Goal: Task Accomplishment & Management: Complete application form

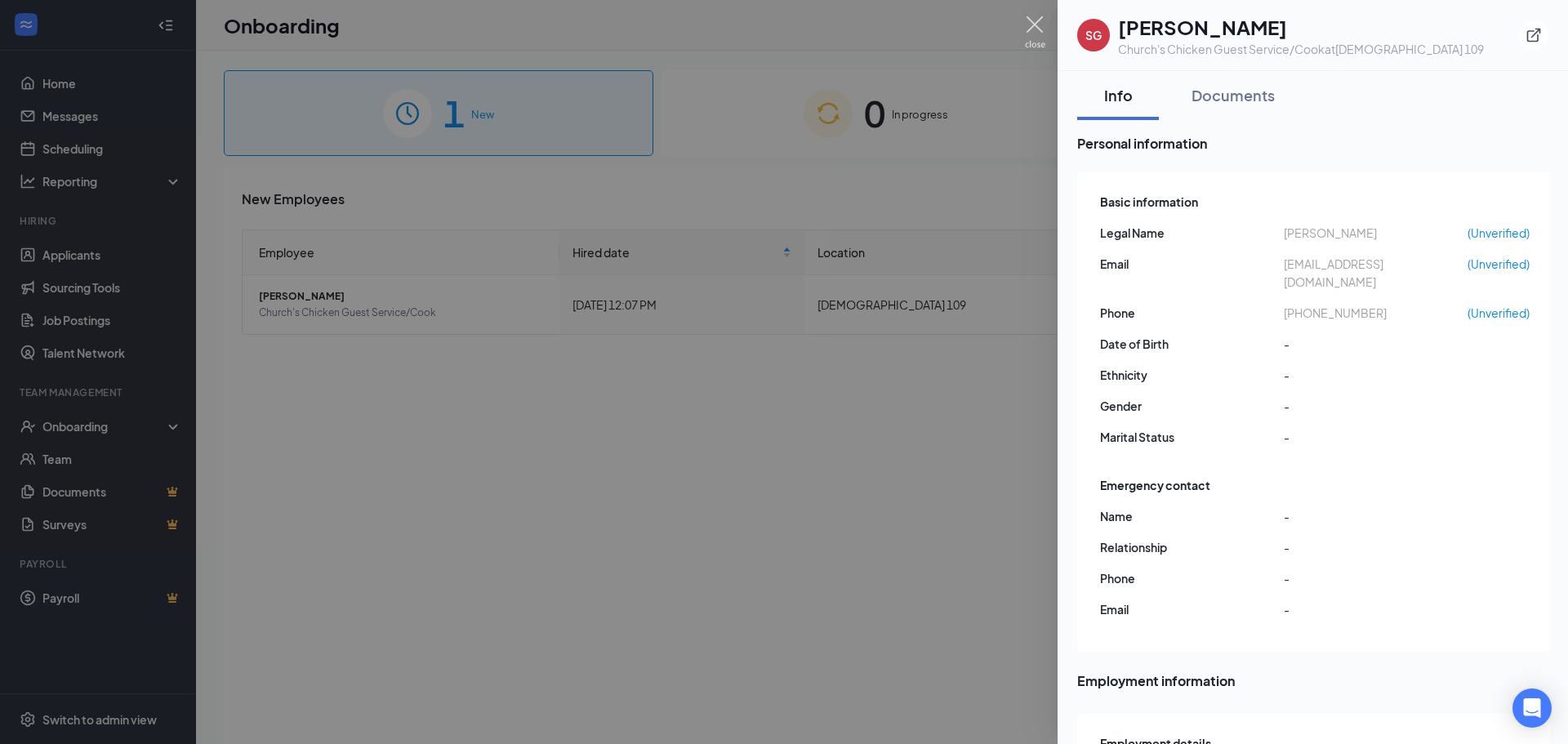
click at [1029, 20] on img at bounding box center [1035, 32] width 20 height 32
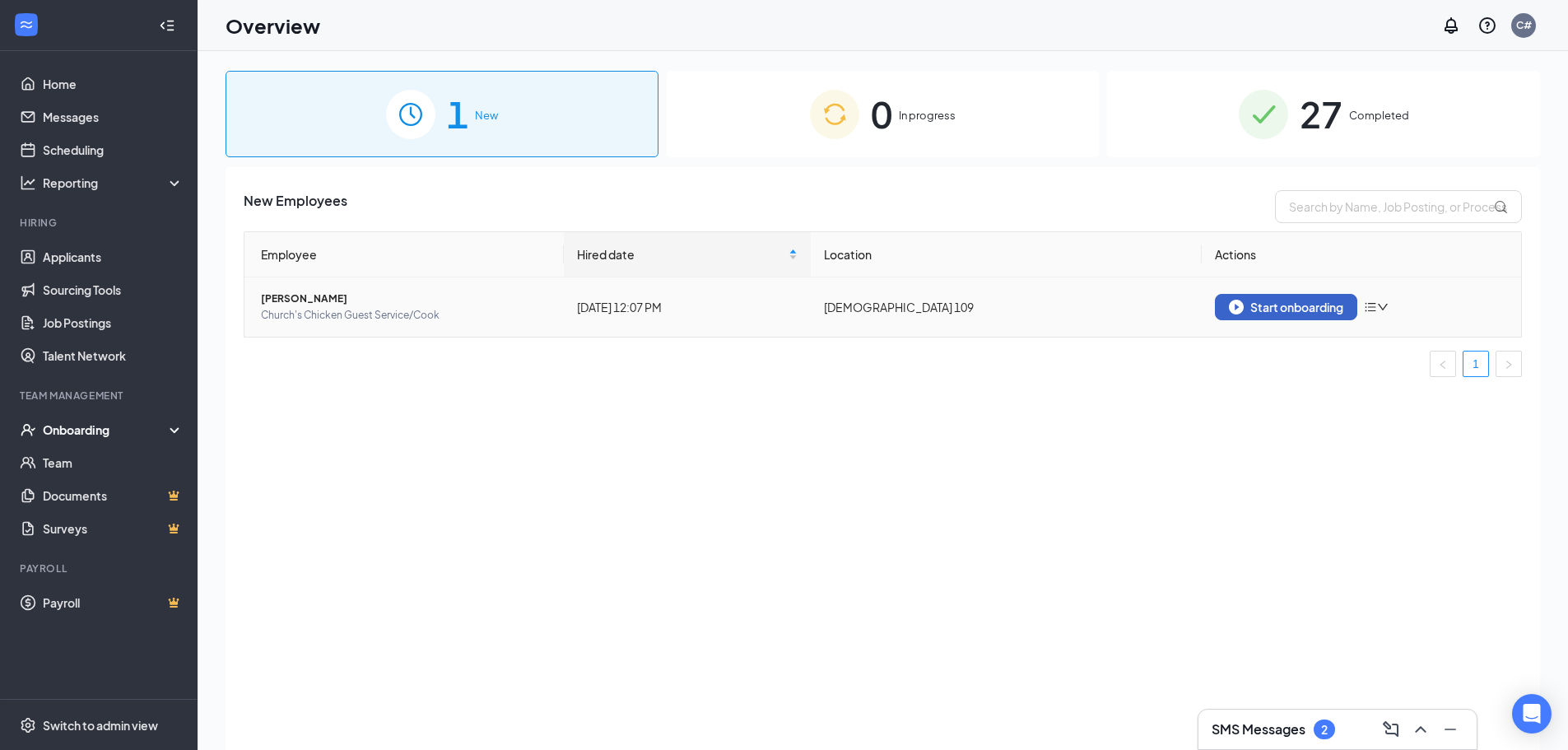
click at [1293, 316] on button "Start onboarding" at bounding box center [1286, 306] width 142 height 26
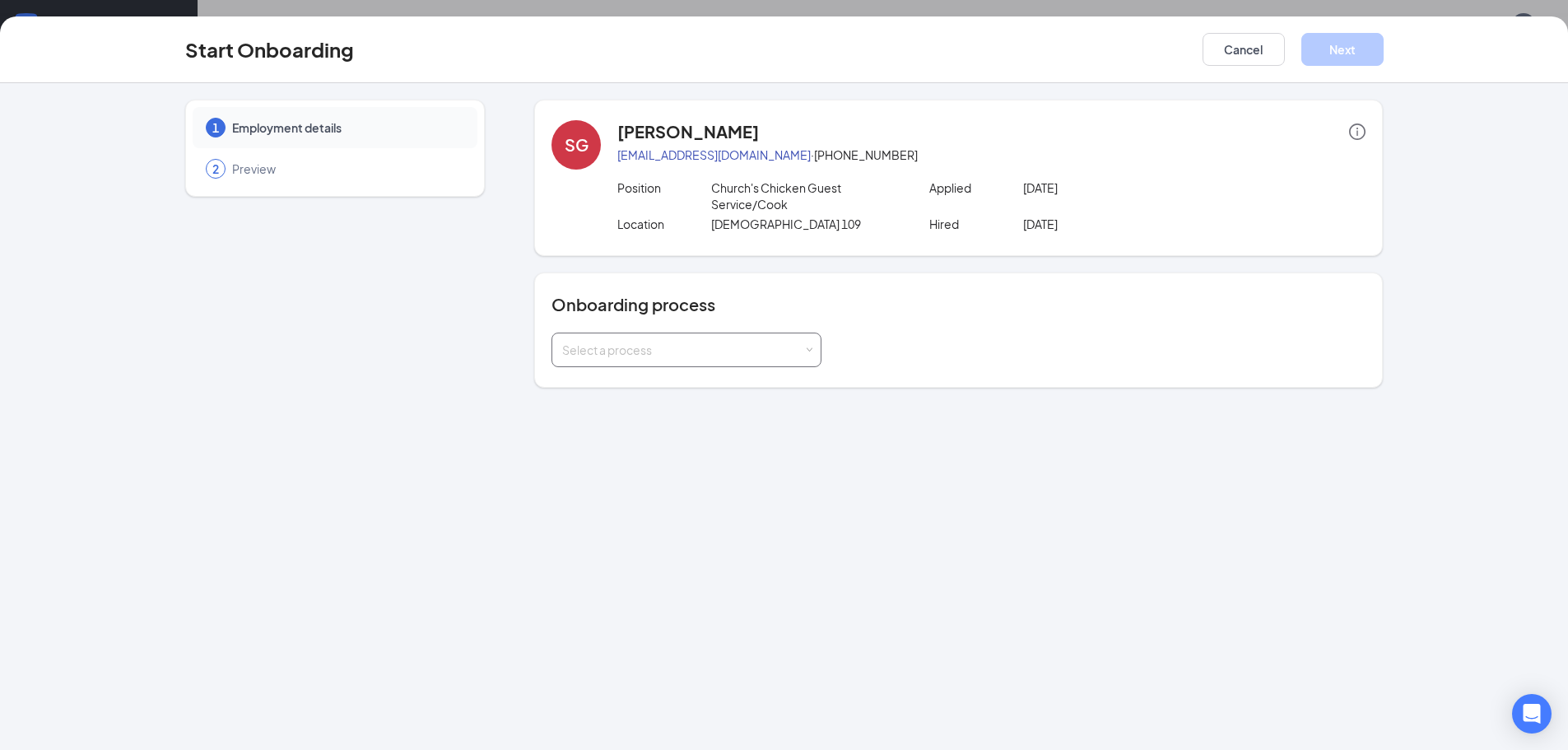
click at [794, 343] on div "Select a process" at bounding box center [682, 350] width 241 height 16
click at [676, 382] on span "New Hire Documentation" at bounding box center [625, 384] width 135 height 15
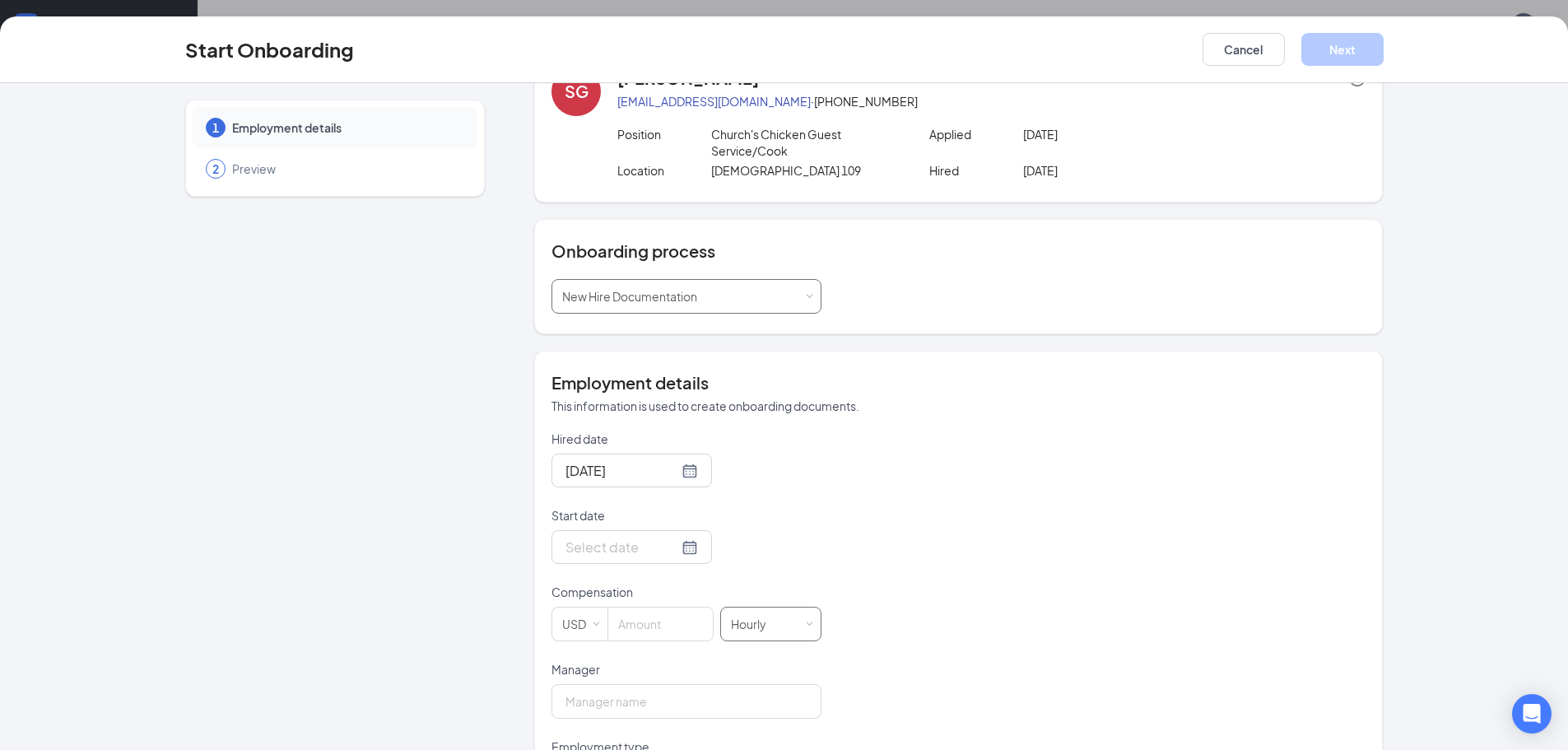
scroll to position [82, 0]
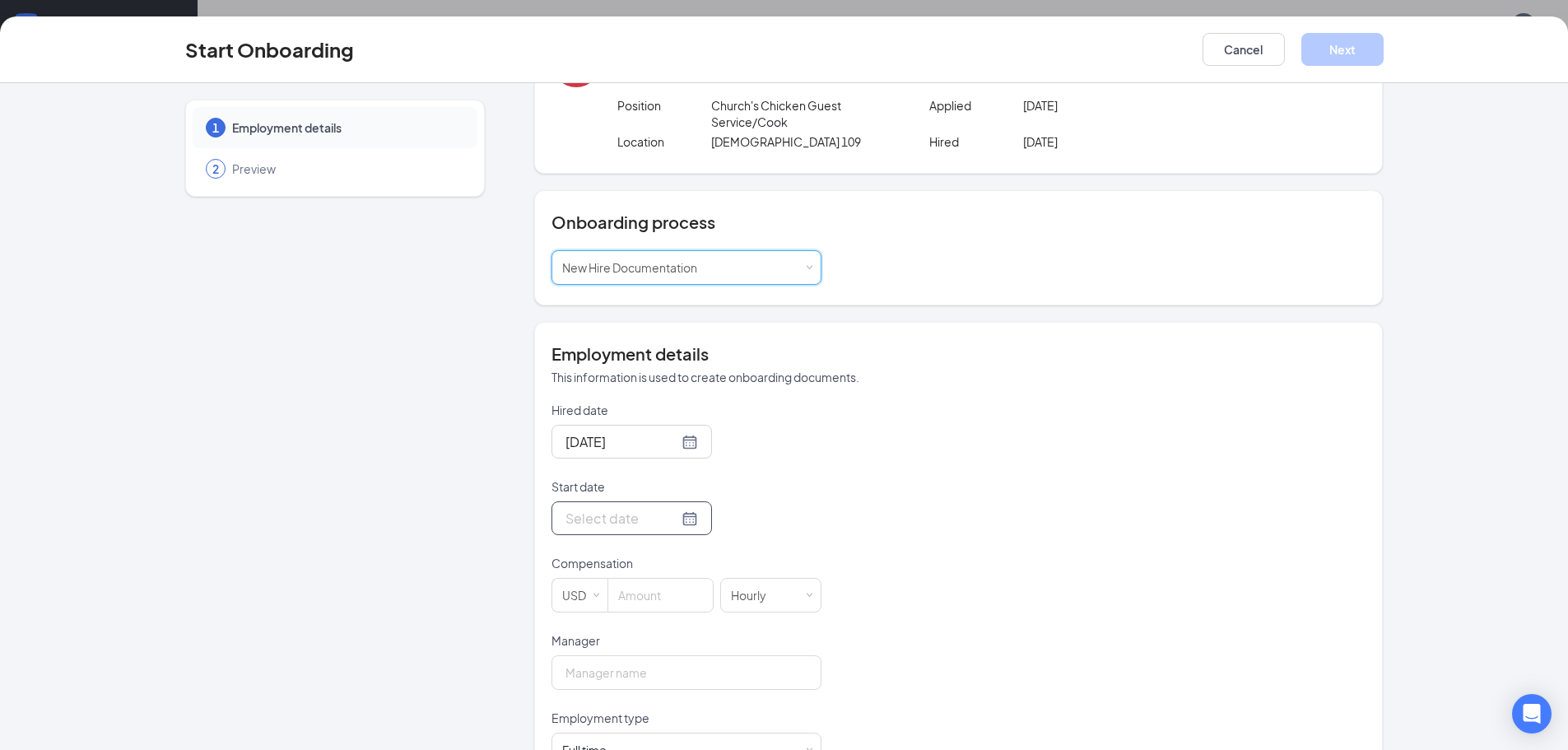
click at [598, 518] on input "Start date" at bounding box center [622, 517] width 113 height 21
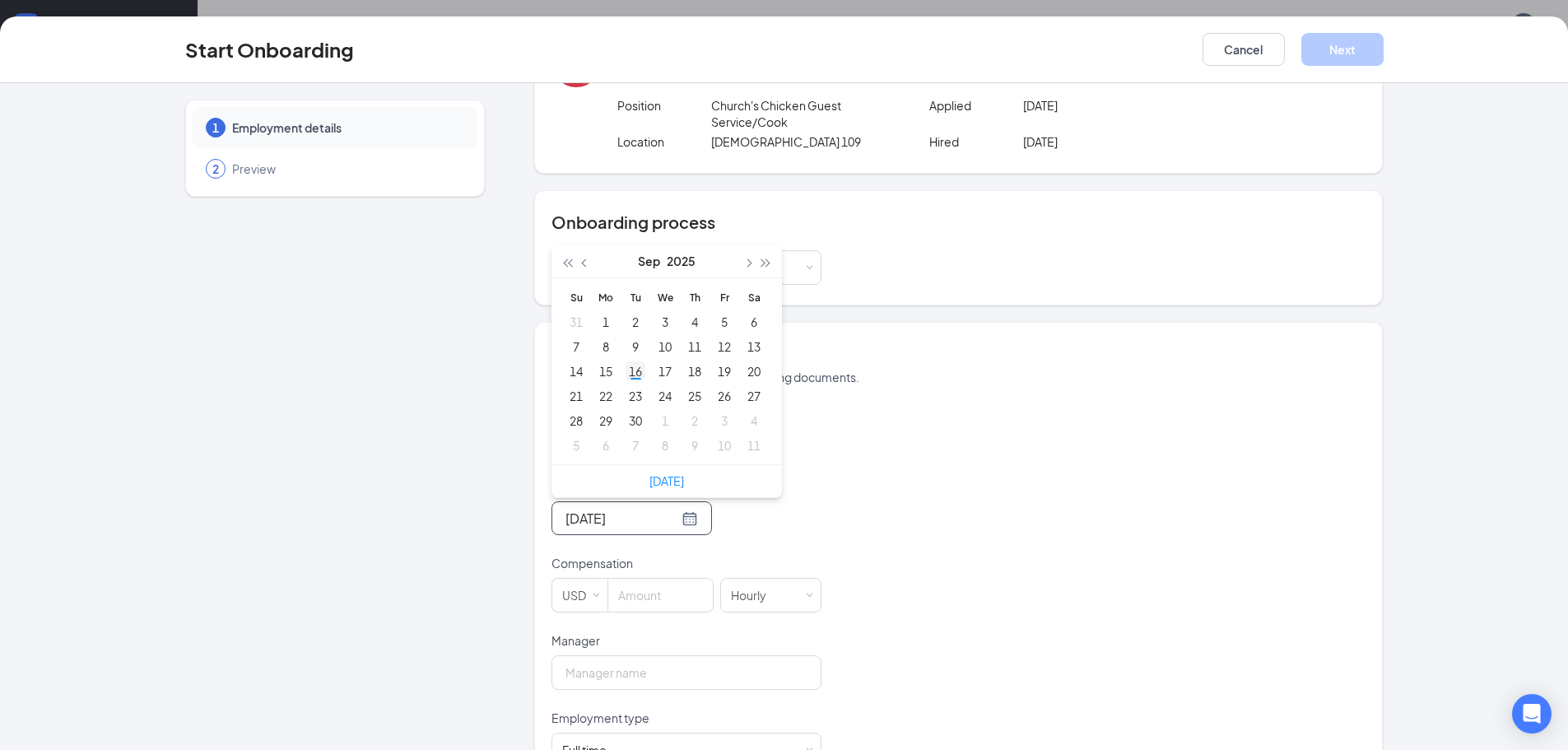
type input "[DATE]"
click at [631, 377] on div "16" at bounding box center [636, 371] width 20 height 20
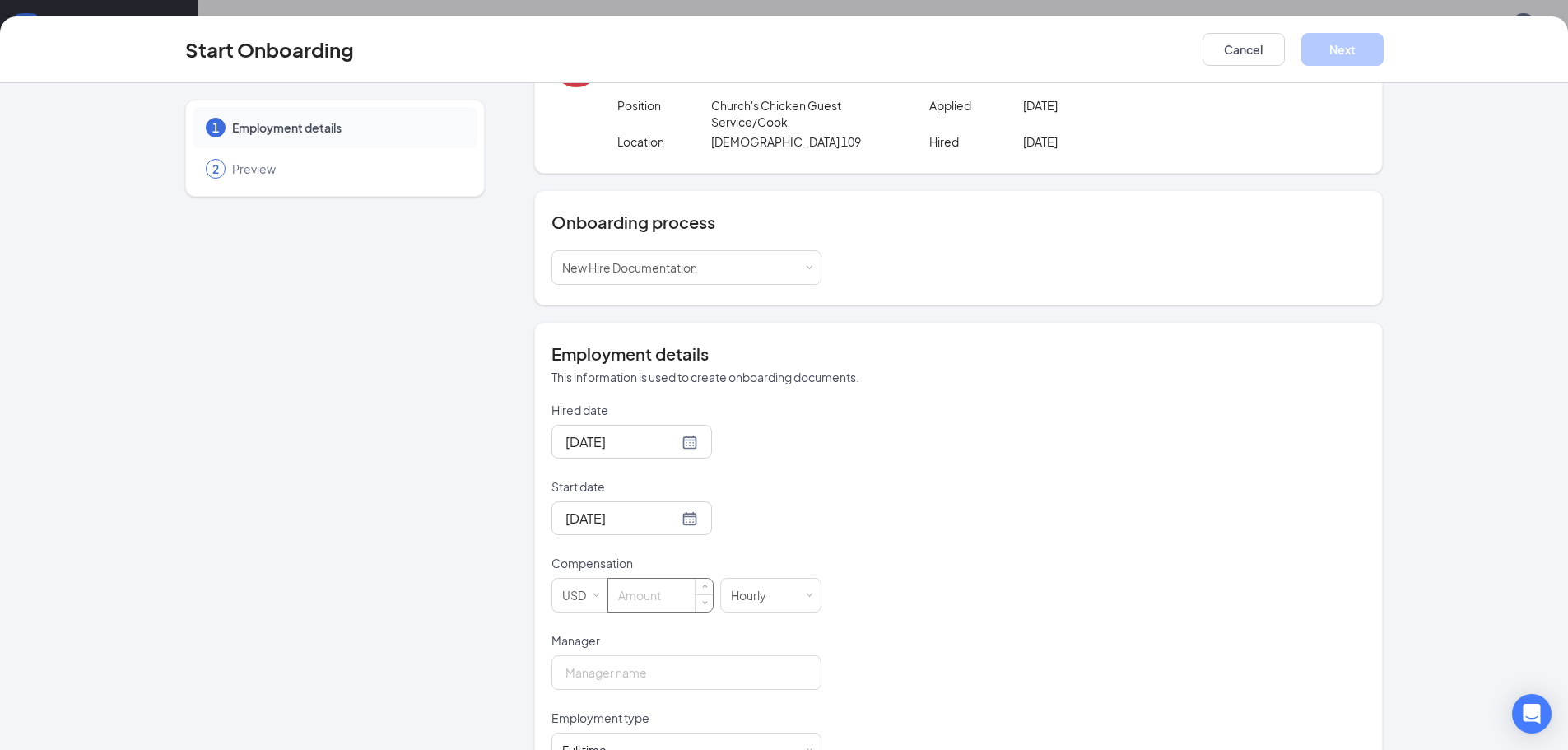
click at [665, 595] on input at bounding box center [660, 594] width 105 height 33
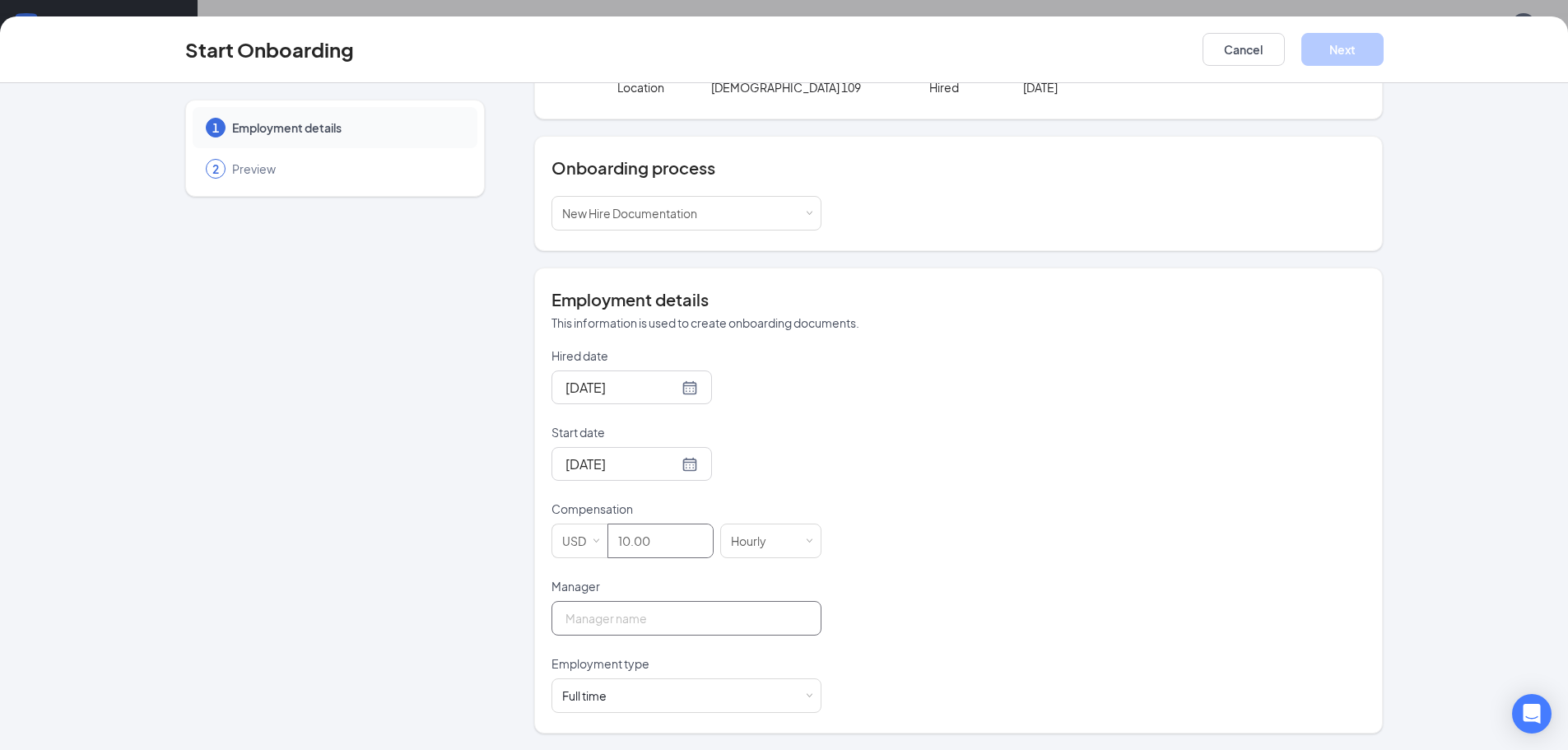
type input "10"
click at [661, 614] on input "Manager" at bounding box center [687, 618] width 270 height 35
type input "[PERSON_NAME]"
click at [1371, 45] on button "Next" at bounding box center [1342, 49] width 82 height 33
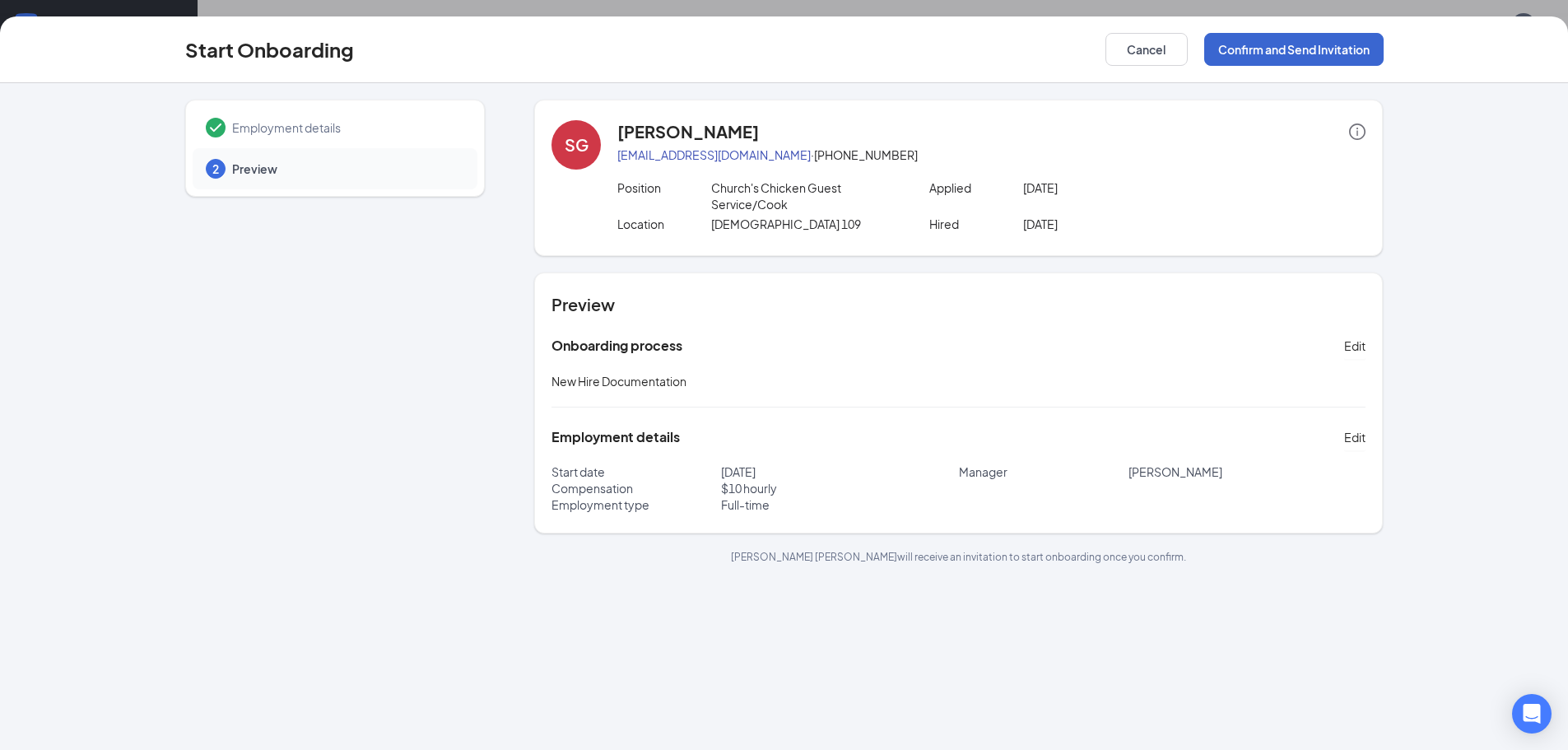
scroll to position [0, 0]
click at [1139, 52] on button "Cancel" at bounding box center [1147, 49] width 82 height 33
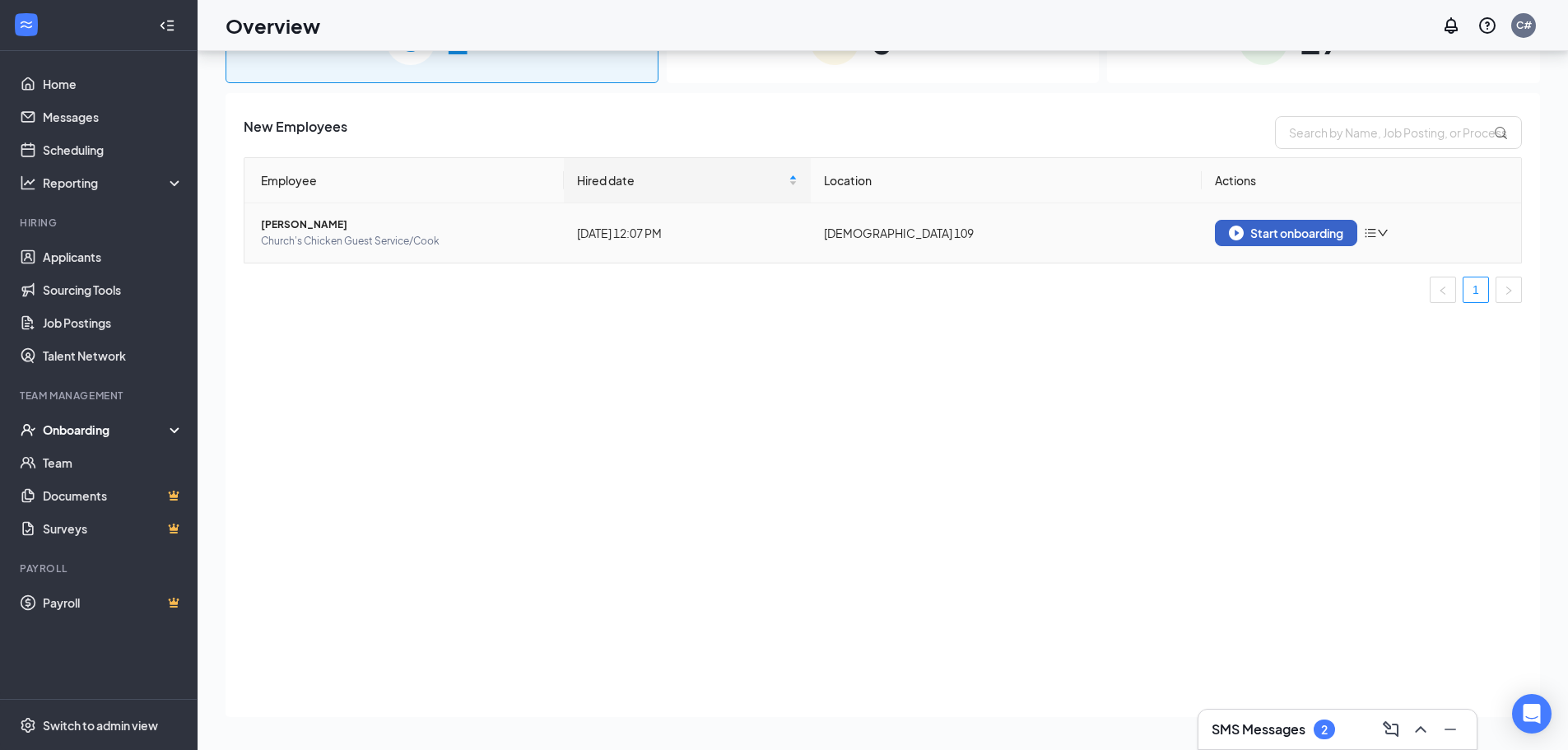
click at [1267, 236] on div "Start onboarding" at bounding box center [1287, 233] width 115 height 15
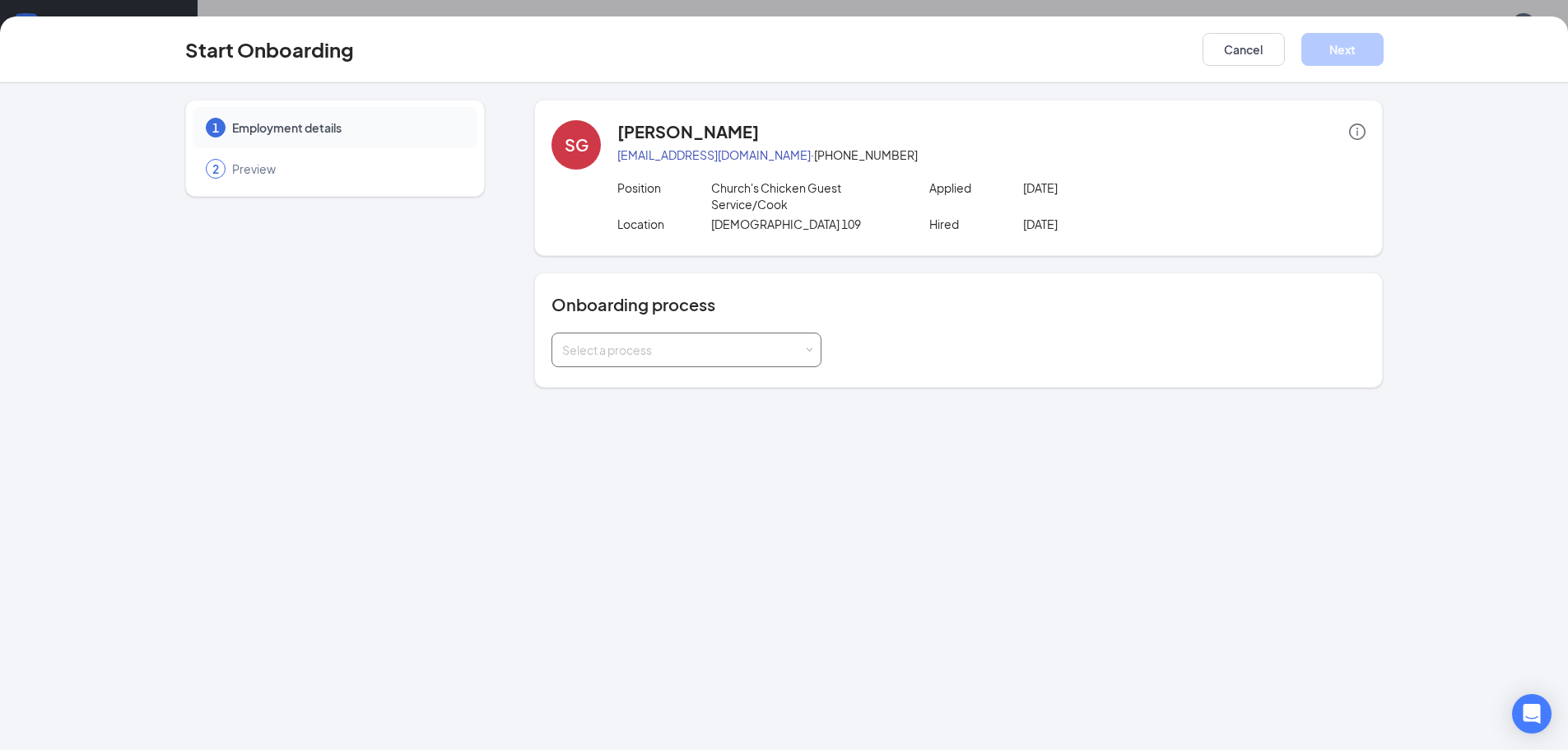
click at [812, 346] on span at bounding box center [810, 350] width 7 height 7
click at [739, 376] on li "New Hire Documentation" at bounding box center [687, 385] width 270 height 30
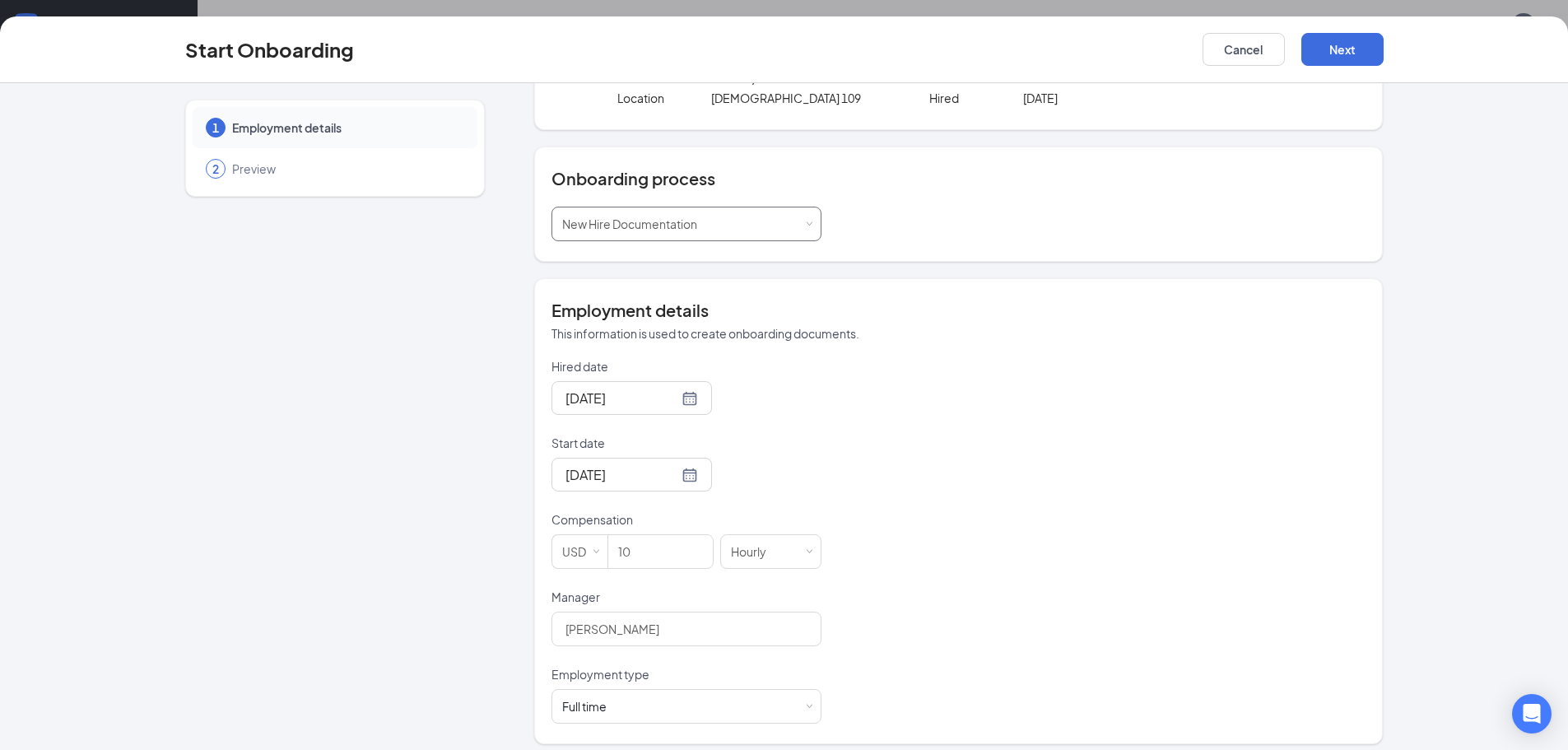
scroll to position [137, 0]
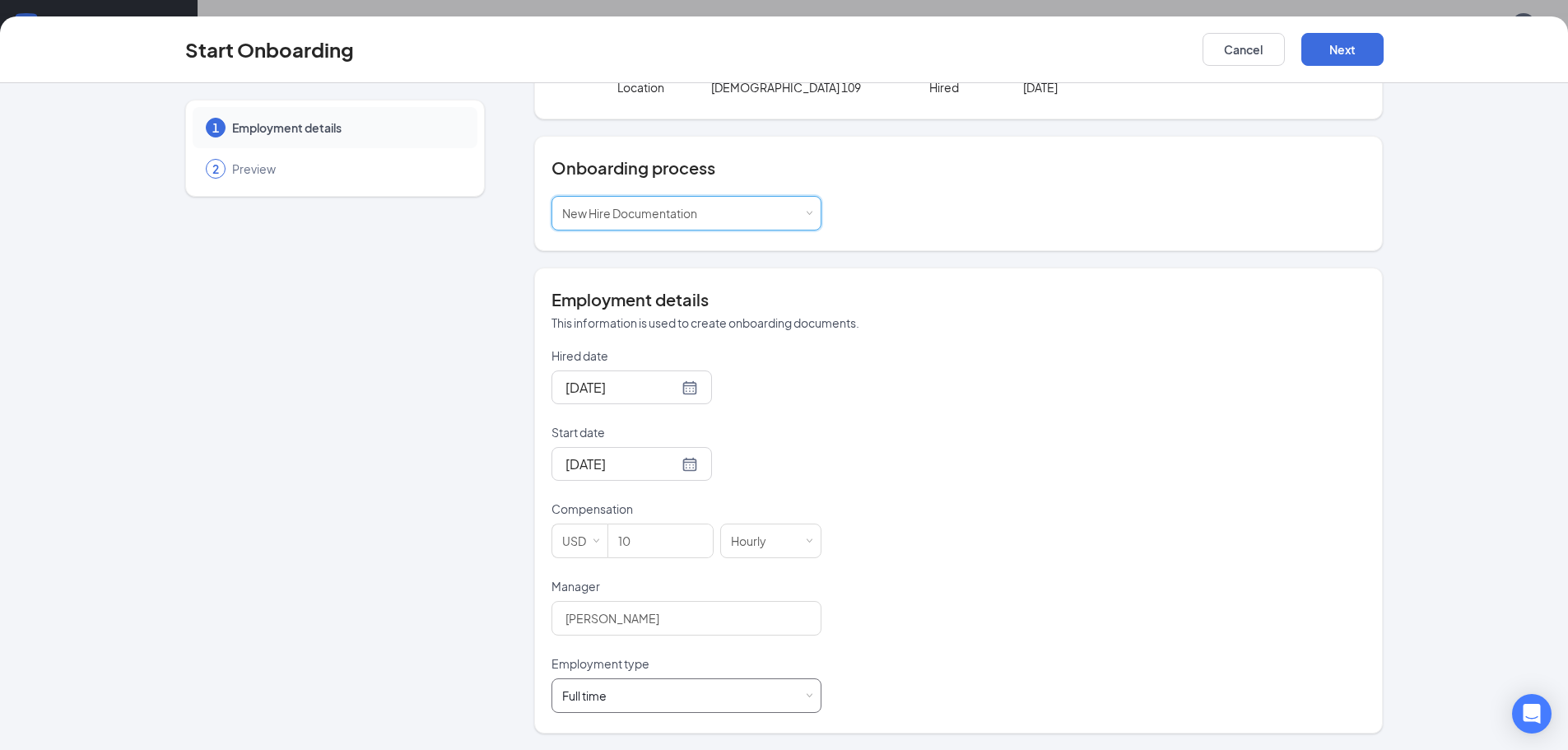
click at [808, 691] on div "Full time Works 30+ hours per week and is reasonably expected to work" at bounding box center [687, 695] width 270 height 35
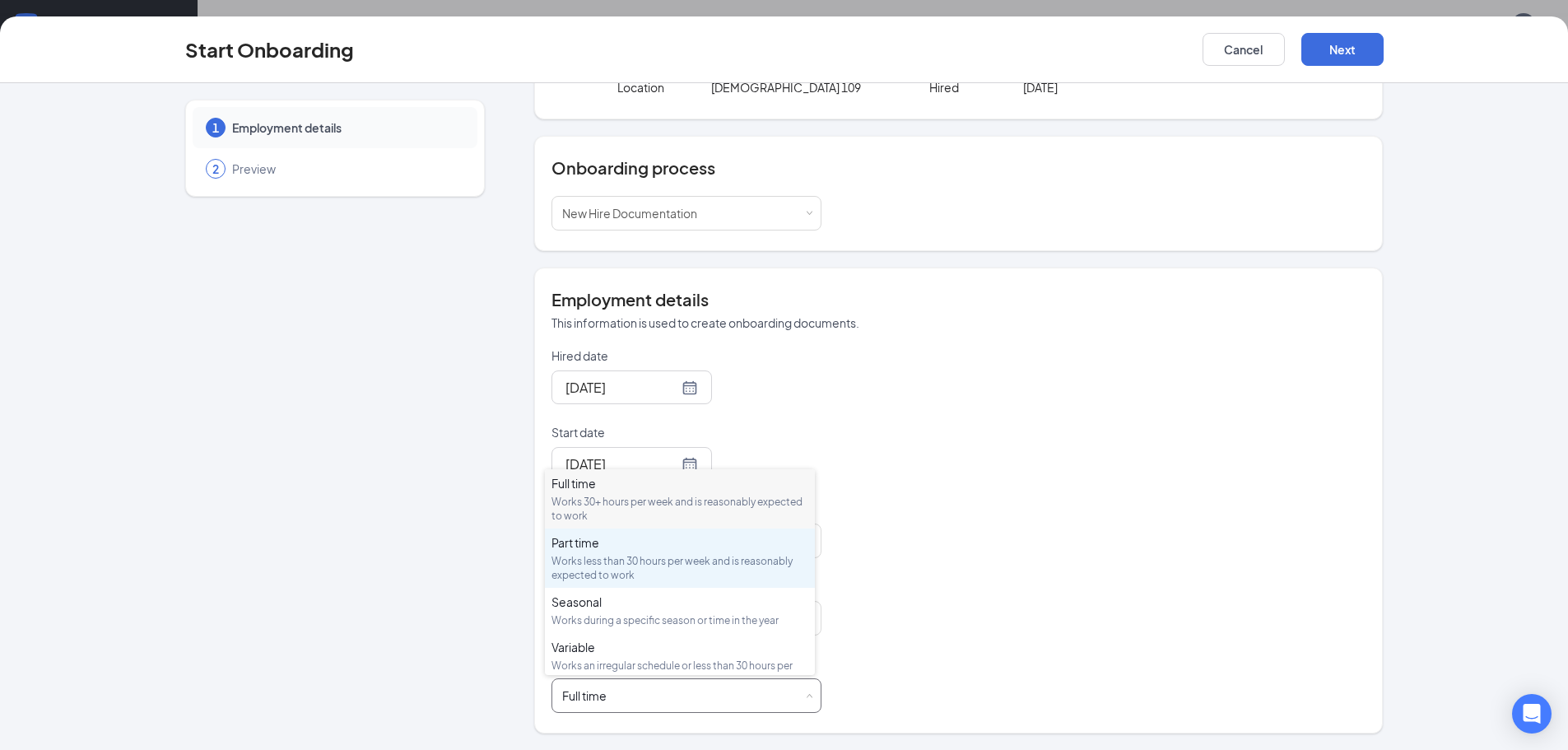
click at [755, 564] on div "Works less than 30 hours per week and is reasonably expected to work" at bounding box center [680, 567] width 257 height 28
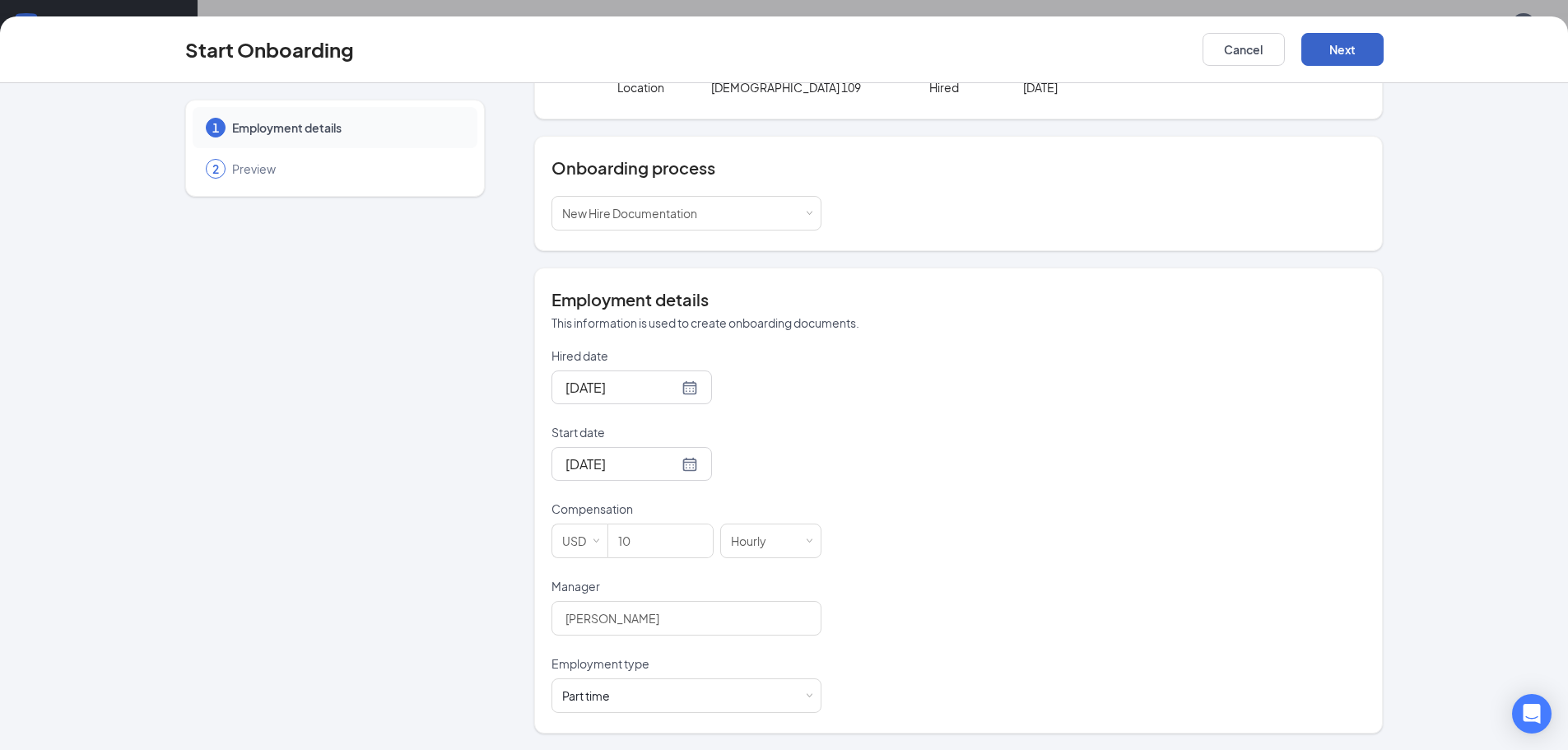
click at [1373, 56] on button "Next" at bounding box center [1342, 49] width 82 height 33
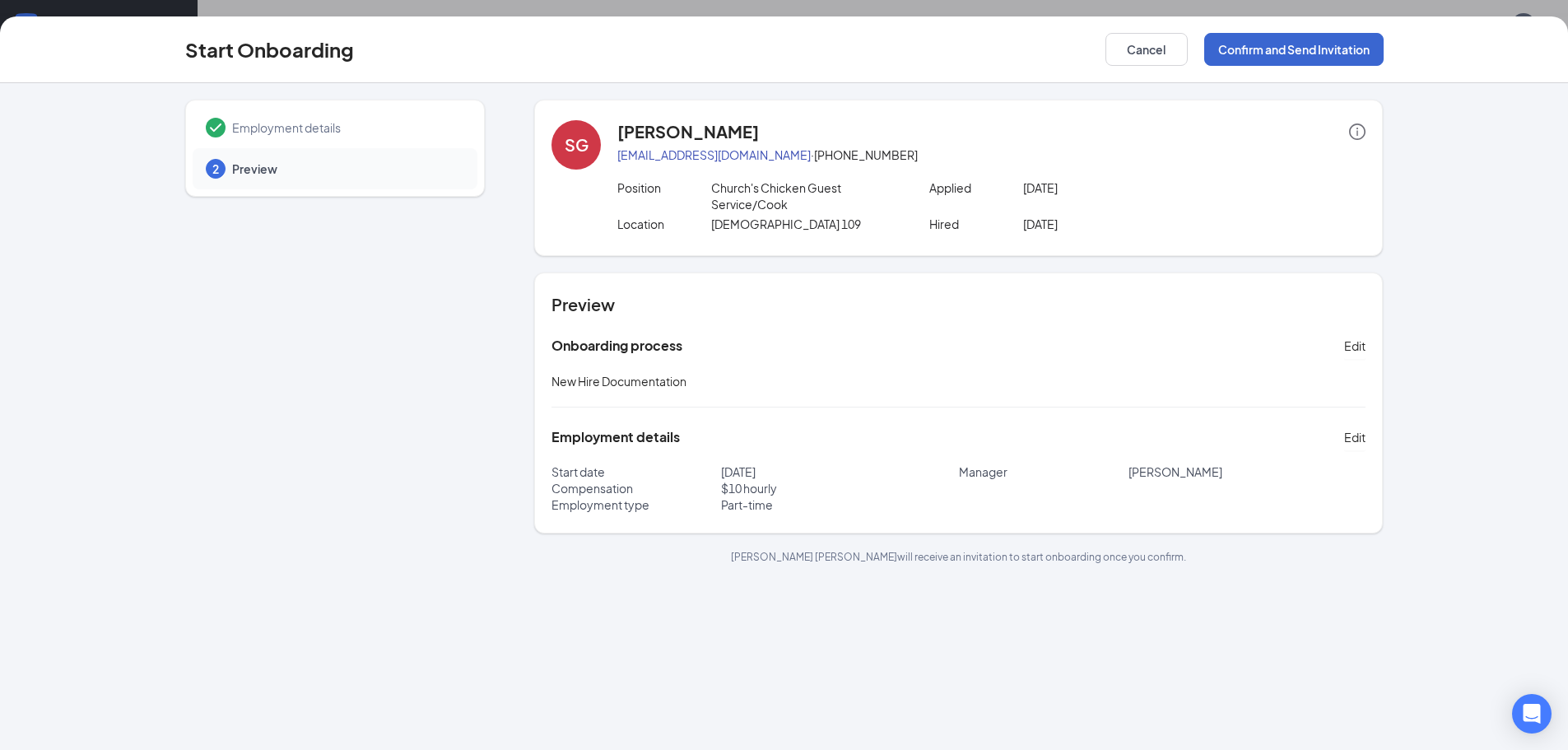
scroll to position [0, 0]
click at [1350, 50] on button "Confirm and Send Invitation" at bounding box center [1294, 49] width 179 height 33
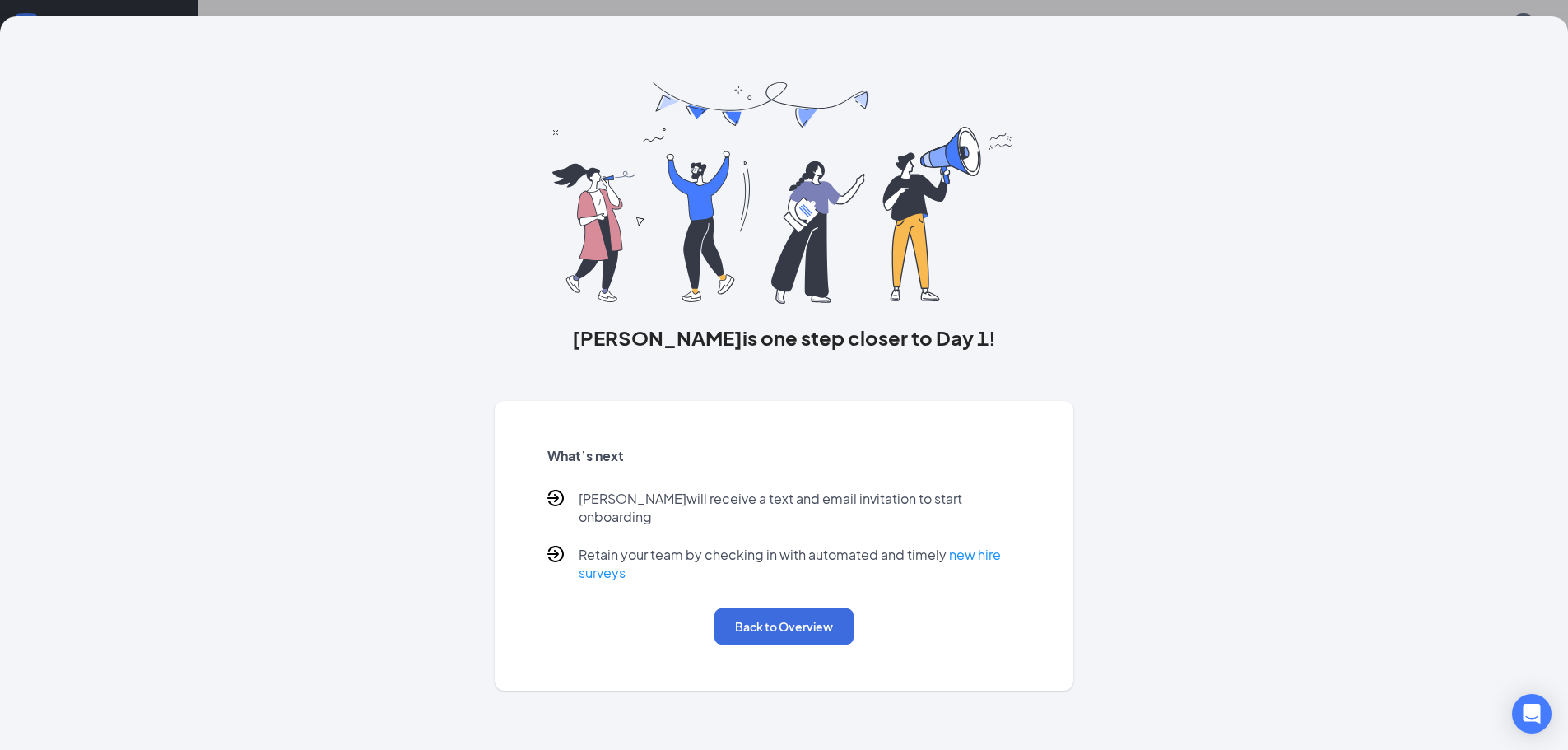
click at [815, 584] on div "What’s next [PERSON_NAME] will receive a text and email invitation to start onb…" at bounding box center [784, 545] width 514 height 237
click at [799, 609] on button "Back to Overview" at bounding box center [784, 626] width 139 height 36
